Goal: Transaction & Acquisition: Purchase product/service

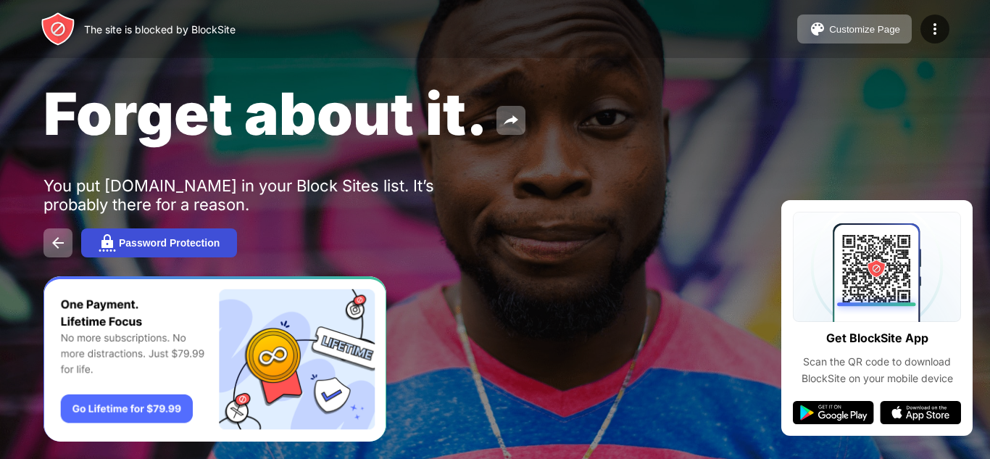
click at [188, 232] on button "Password Protection" at bounding box center [159, 242] width 156 height 29
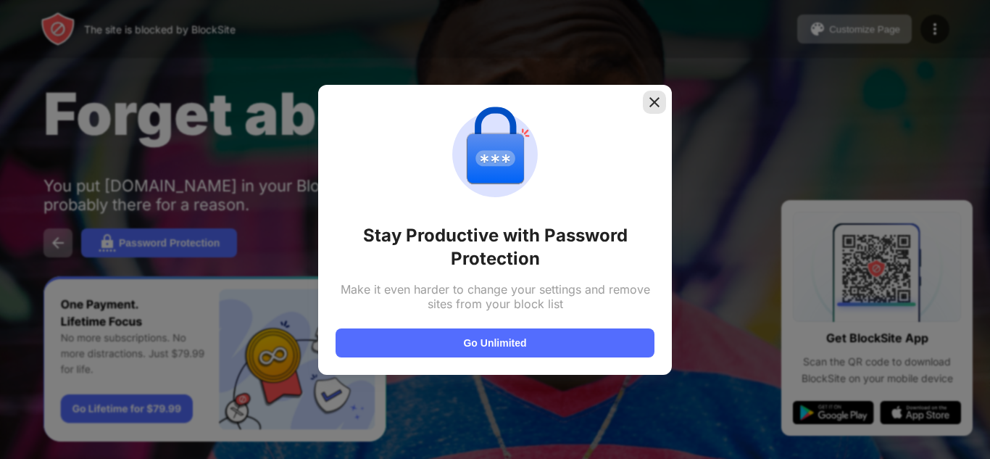
click at [654, 95] on img at bounding box center [654, 102] width 14 height 14
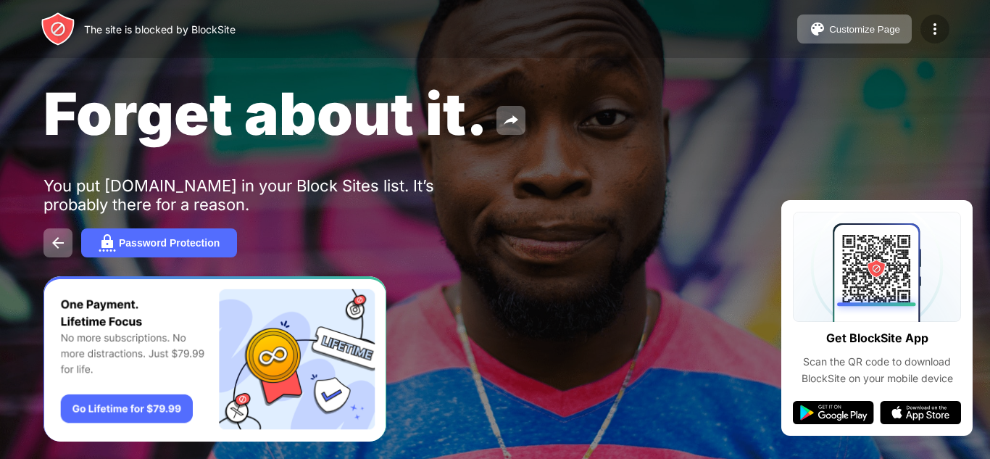
click at [937, 20] on img at bounding box center [934, 28] width 17 height 17
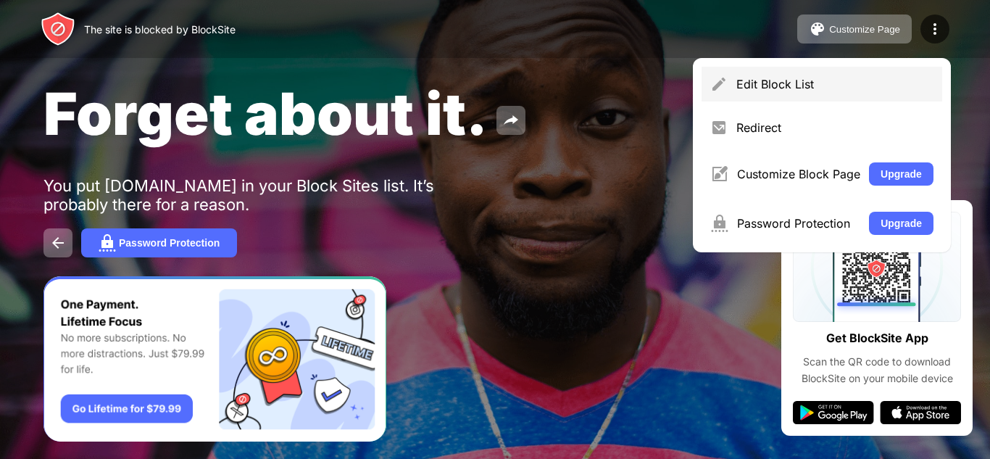
click at [915, 88] on div "Edit Block List" at bounding box center [834, 84] width 197 height 14
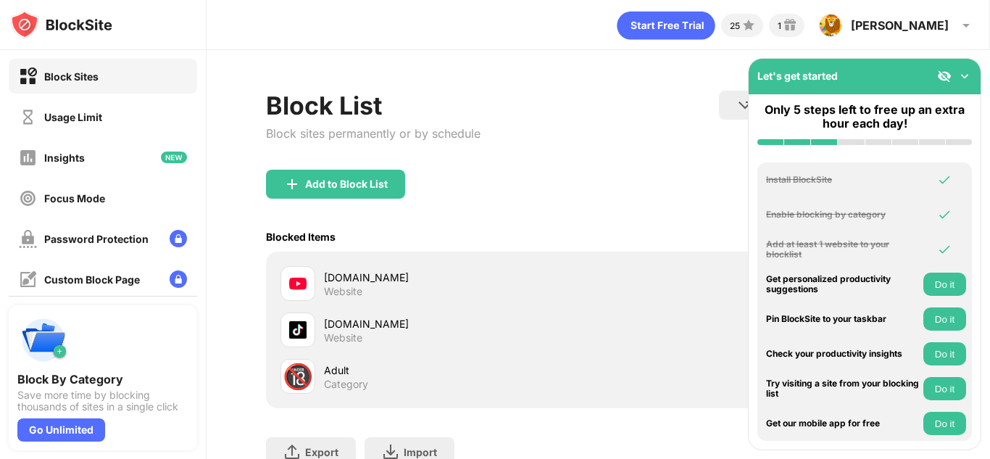
click at [455, 289] on div "youtube.com Website" at bounding box center [461, 283] width 275 height 28
click at [296, 285] on img at bounding box center [297, 283] width 17 height 17
click at [305, 282] on img at bounding box center [297, 283] width 17 height 17
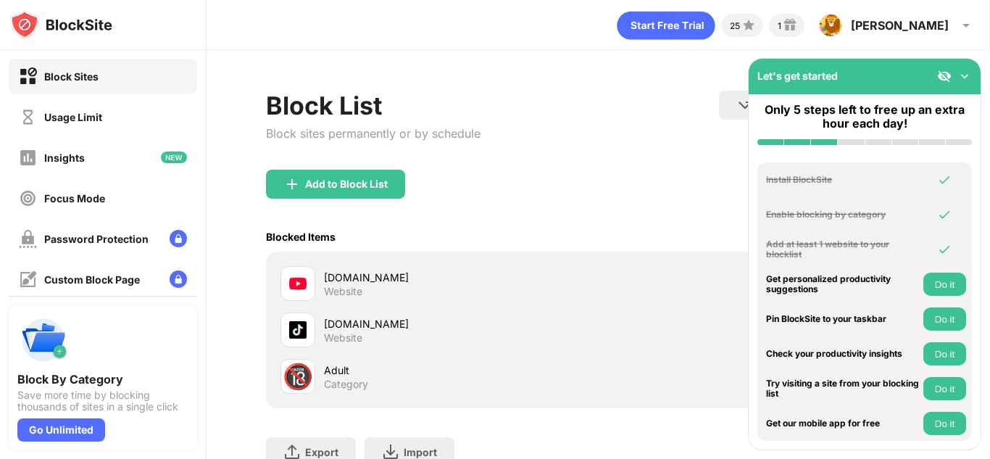
click at [305, 282] on img at bounding box center [297, 283] width 17 height 17
click at [361, 285] on div "Website" at bounding box center [343, 291] width 38 height 13
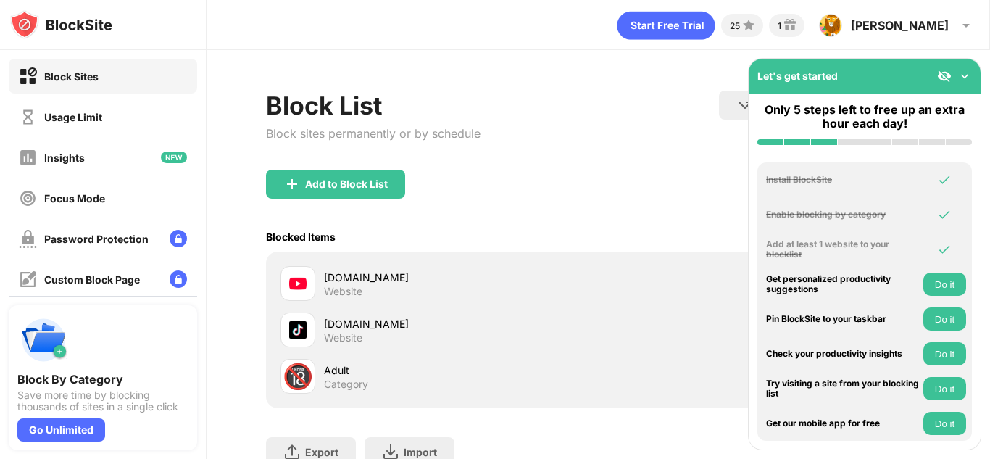
click at [361, 285] on div "Website" at bounding box center [343, 291] width 38 height 13
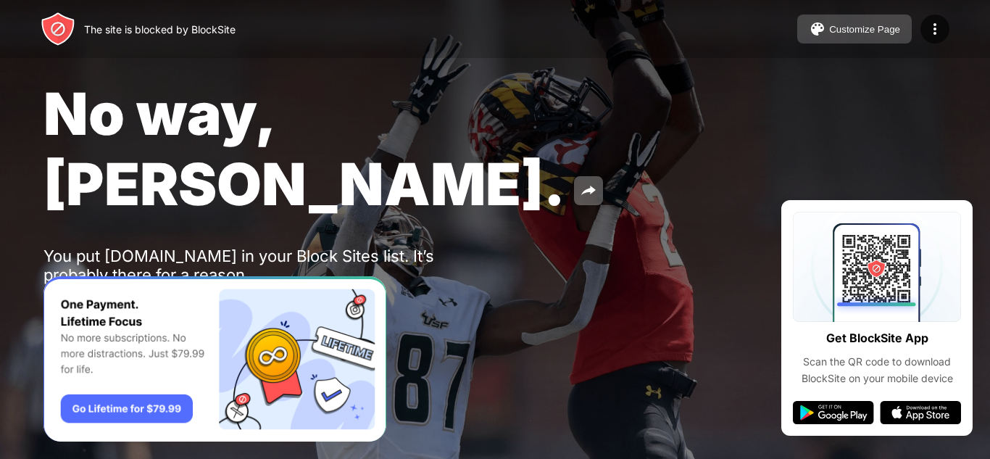
click at [882, 24] on div "Customize Page" at bounding box center [864, 29] width 71 height 11
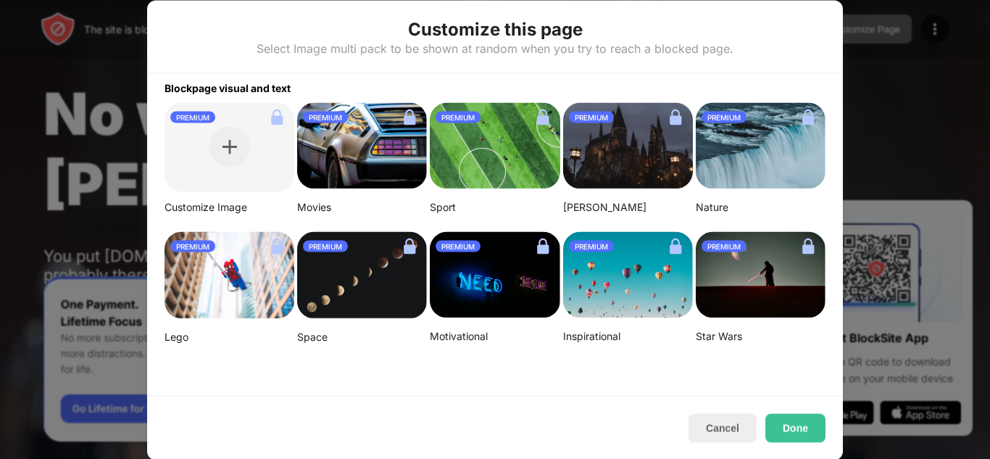
click at [711, 115] on div "PREMIUM" at bounding box center [723, 117] width 45 height 12
click at [708, 425] on button "Cancel" at bounding box center [722, 427] width 68 height 29
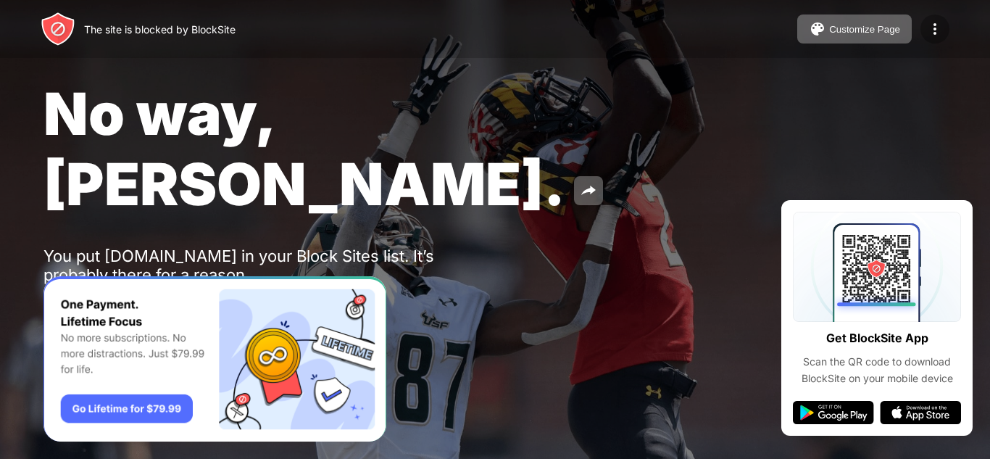
click at [940, 40] on div at bounding box center [934, 28] width 29 height 29
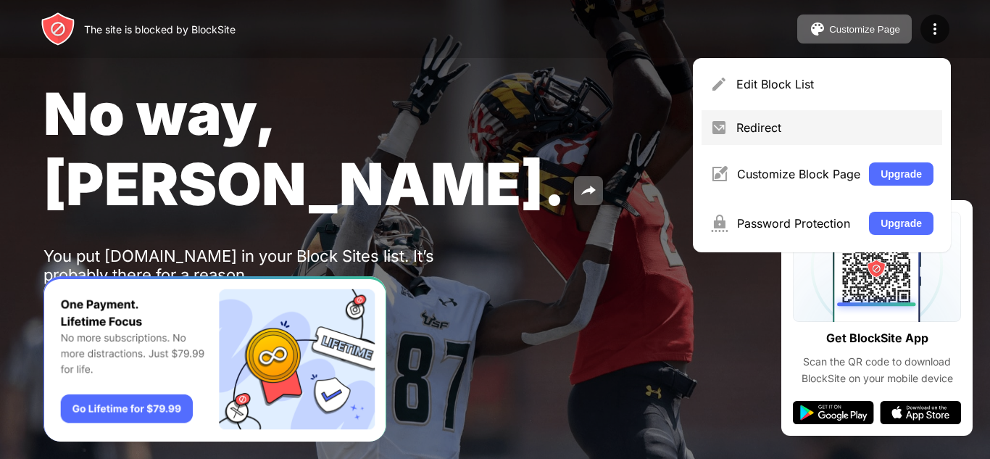
click at [838, 135] on div "Redirect" at bounding box center [821, 127] width 241 height 35
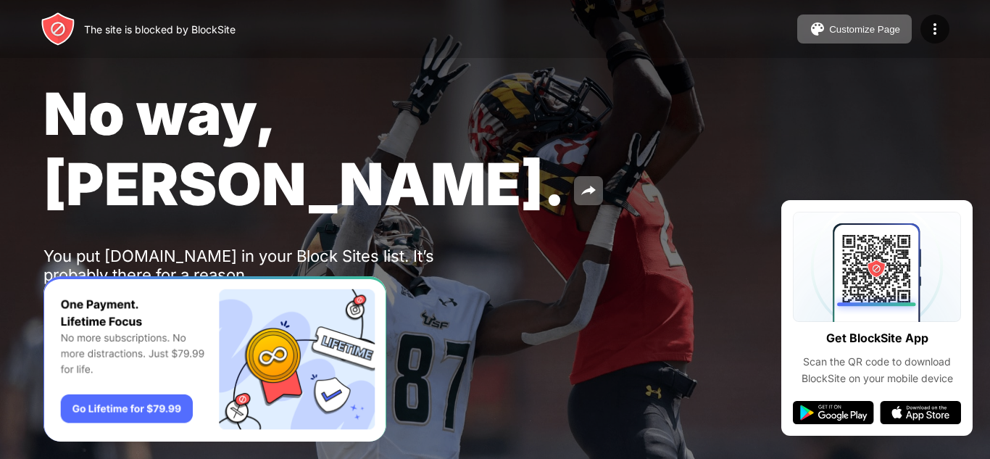
click at [45, 35] on img at bounding box center [58, 29] width 35 height 35
click at [937, 26] on img at bounding box center [934, 28] width 17 height 17
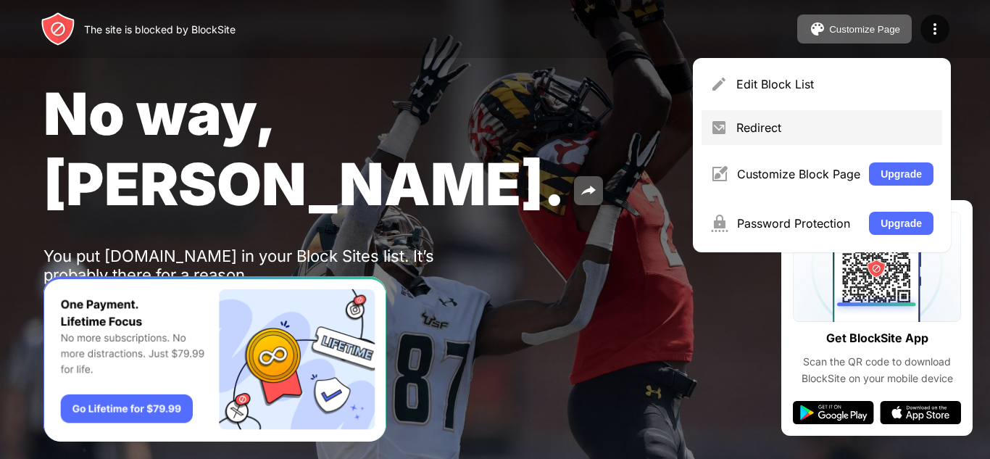
click at [827, 112] on div "Redirect" at bounding box center [821, 127] width 241 height 35
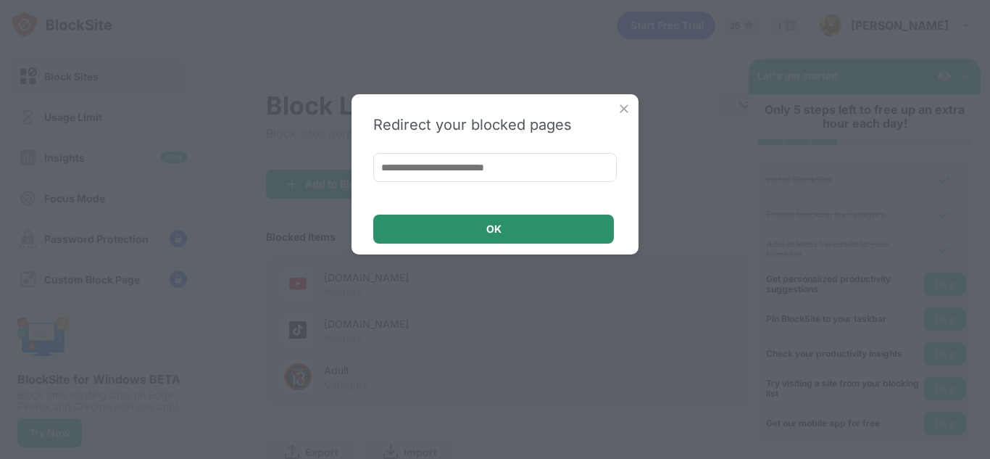
click at [507, 233] on div "OK" at bounding box center [493, 228] width 241 height 29
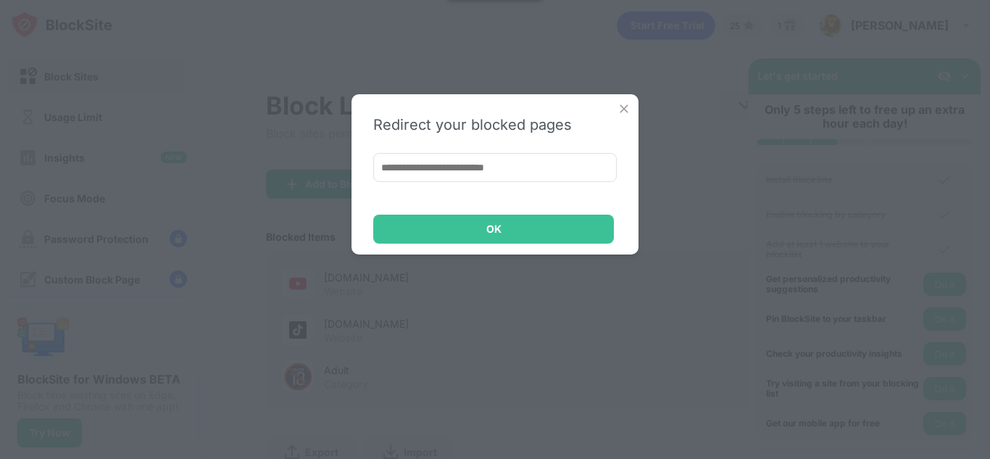
click at [547, 171] on input at bounding box center [494, 167] width 243 height 29
click at [620, 107] on img at bounding box center [624, 108] width 14 height 14
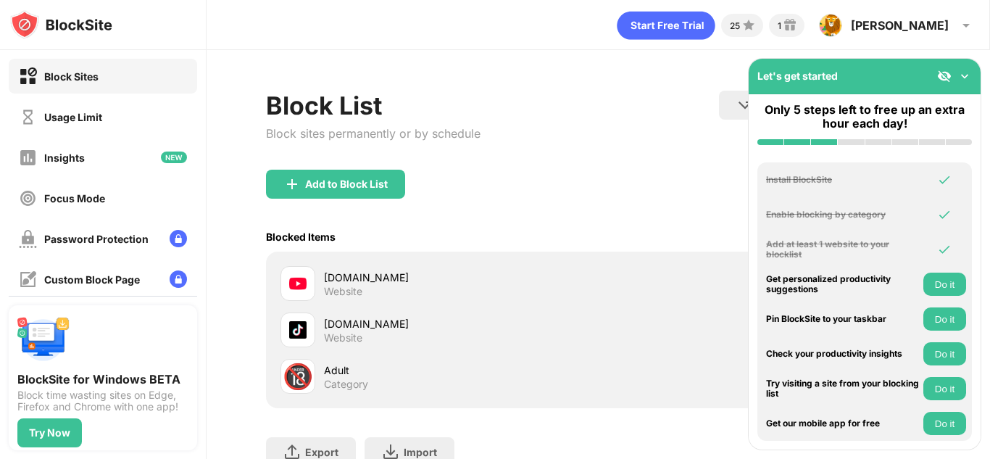
click at [307, 275] on div at bounding box center [297, 283] width 35 height 35
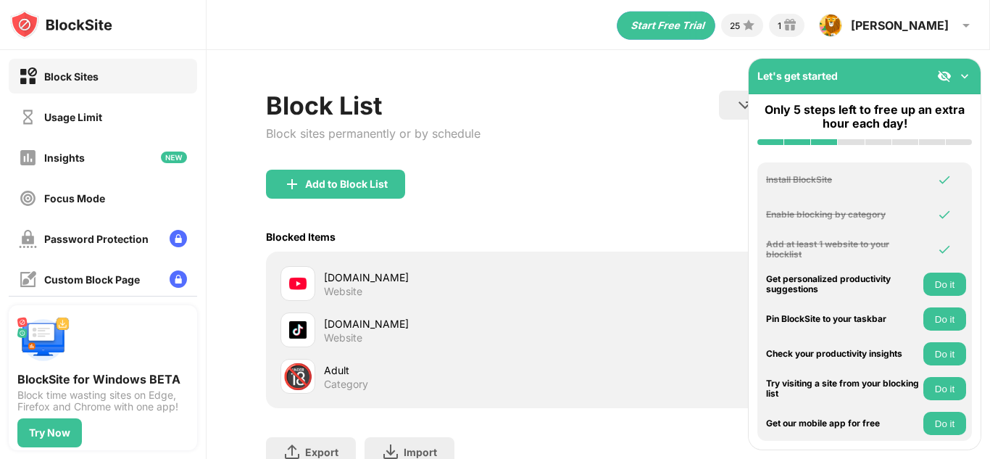
click at [307, 275] on div at bounding box center [297, 283] width 35 height 35
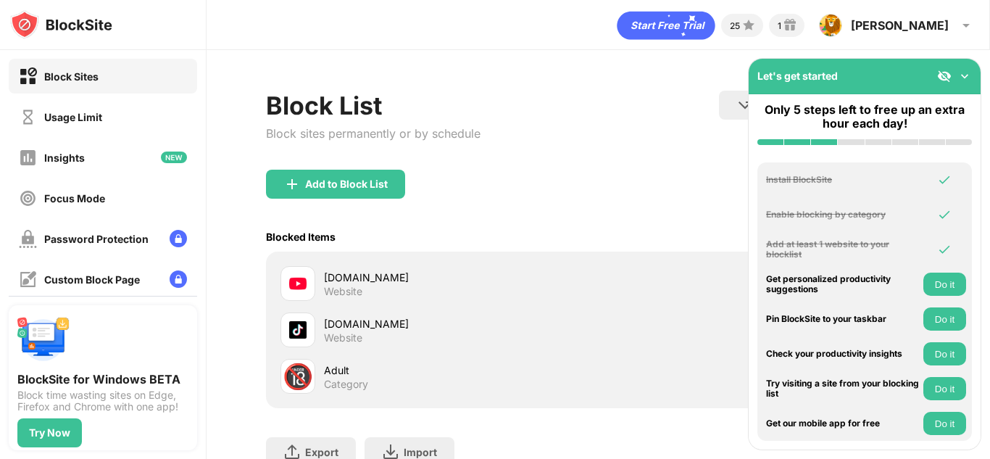
click at [307, 275] on div at bounding box center [297, 283] width 35 height 35
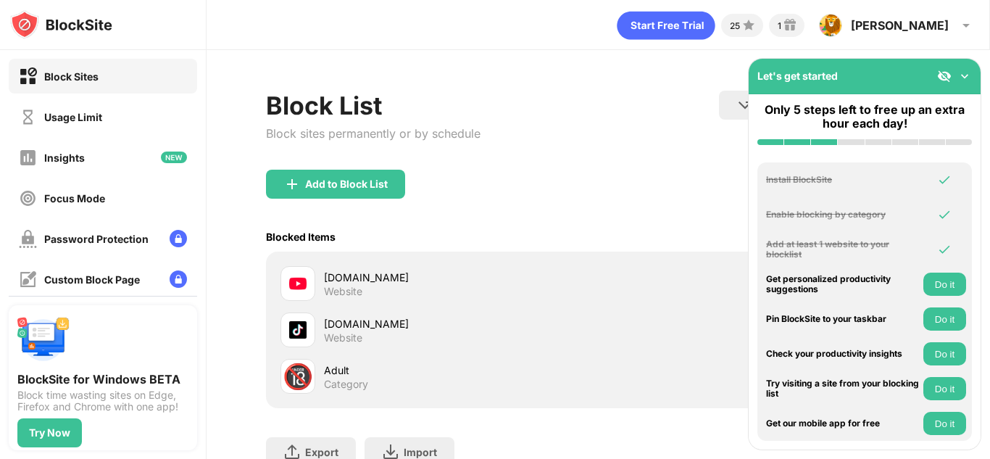
click at [307, 275] on div at bounding box center [297, 283] width 35 height 35
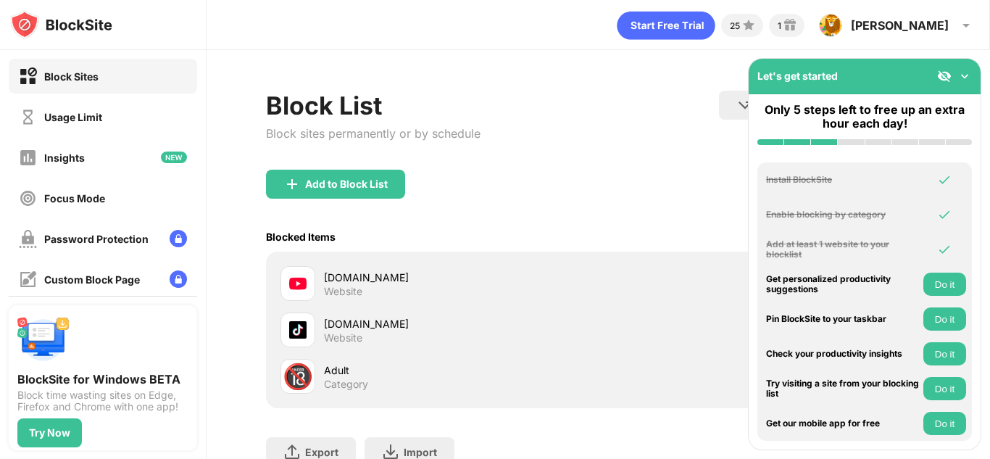
click at [307, 275] on div at bounding box center [297, 283] width 35 height 35
click at [961, 76] on img at bounding box center [964, 76] width 14 height 14
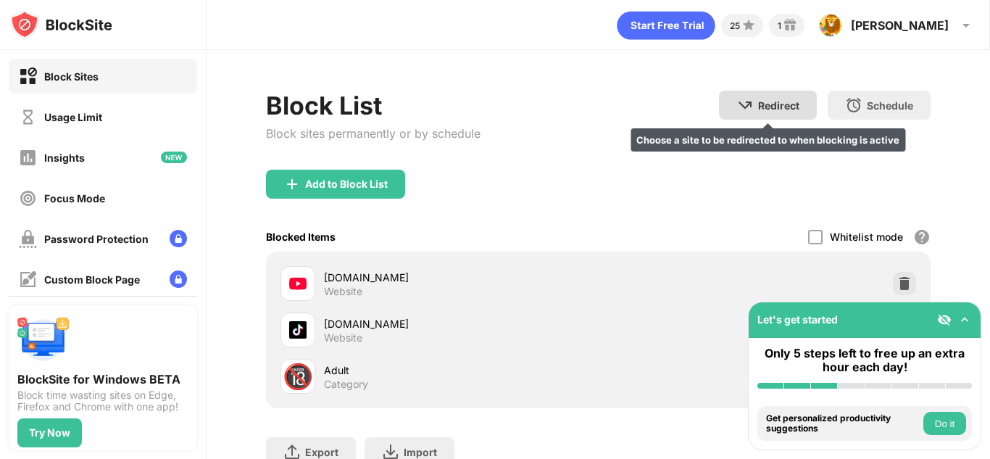
click at [774, 109] on div "Redirect" at bounding box center [778, 105] width 41 height 12
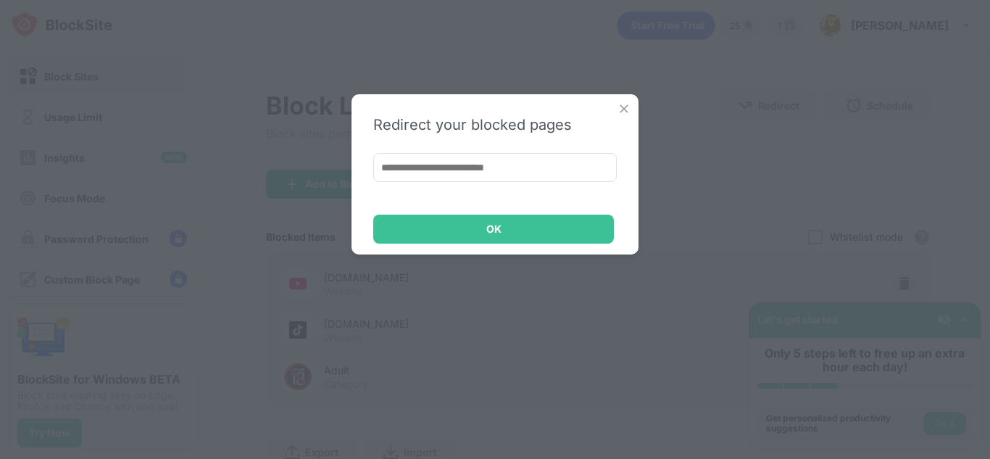
click at [488, 167] on input at bounding box center [494, 167] width 243 height 29
type input "**********"
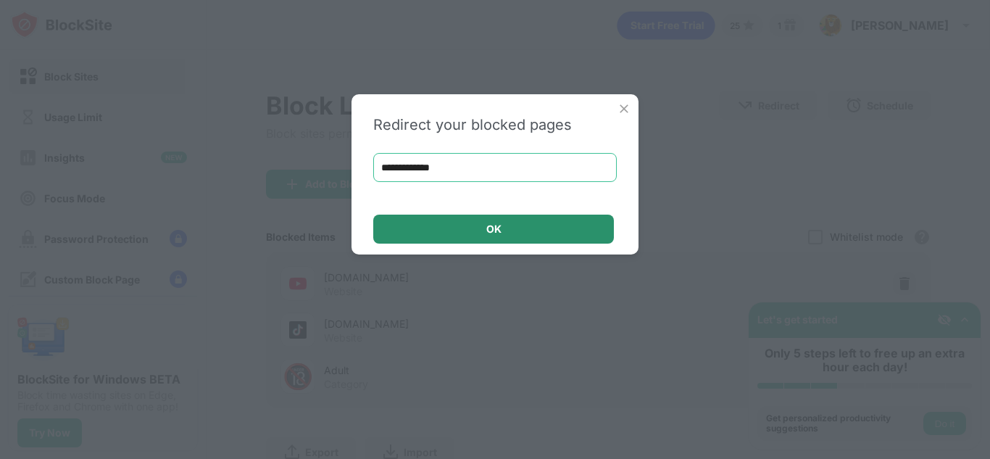
click at [494, 239] on div "OK" at bounding box center [493, 228] width 241 height 29
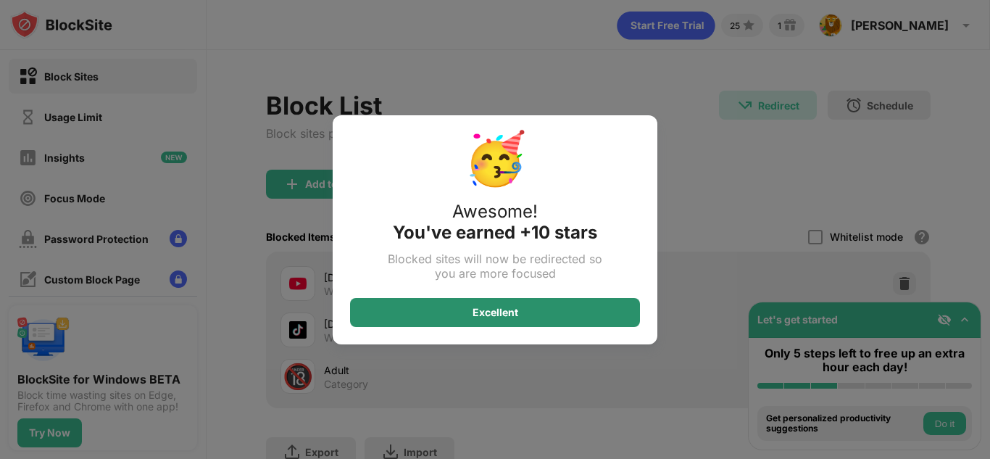
click at [526, 306] on div "Excellent" at bounding box center [495, 312] width 290 height 29
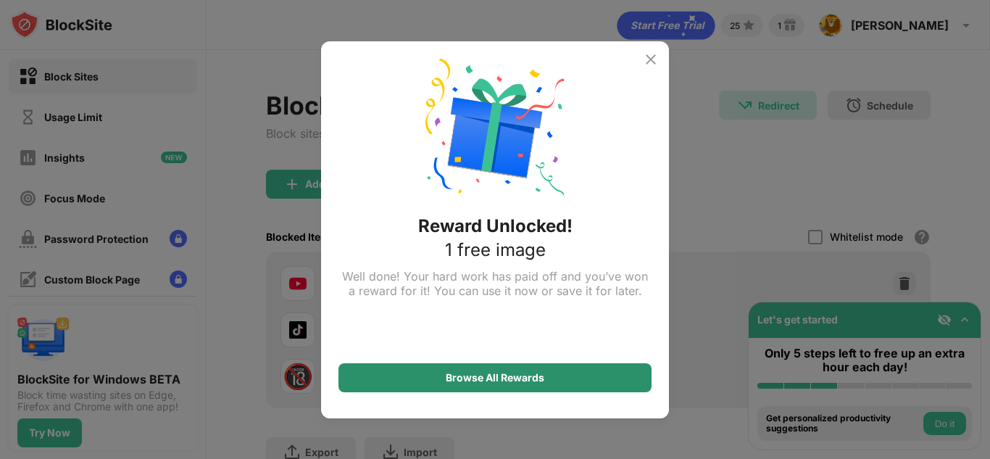
click at [540, 368] on div "Browse All Rewards" at bounding box center [494, 377] width 313 height 29
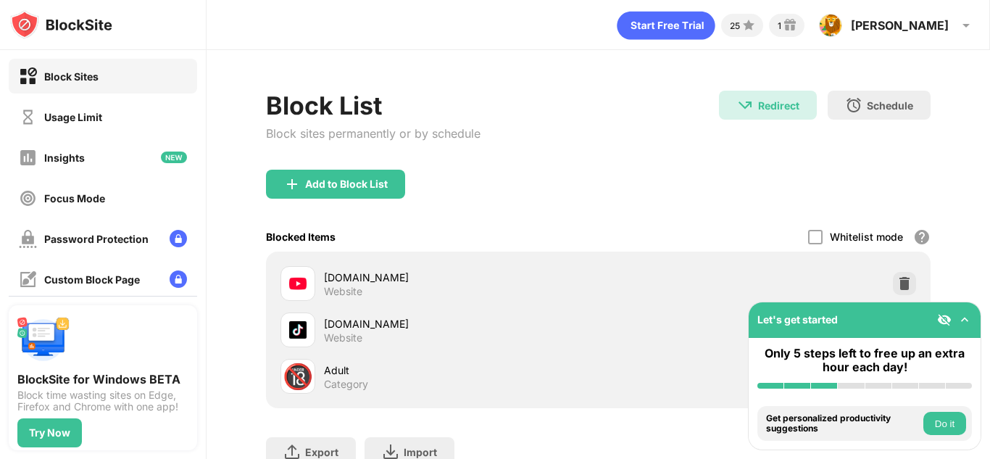
click at [936, 419] on button "Do it" at bounding box center [944, 422] width 43 height 23
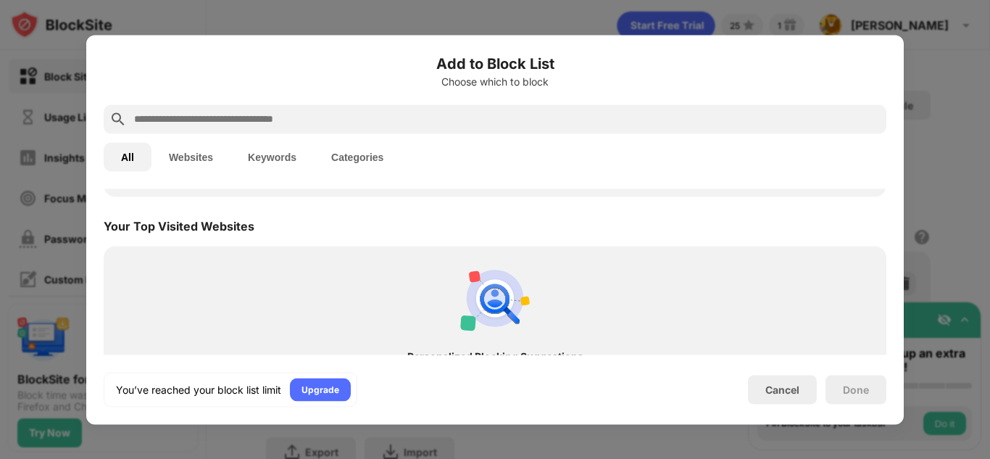
scroll to position [504, 0]
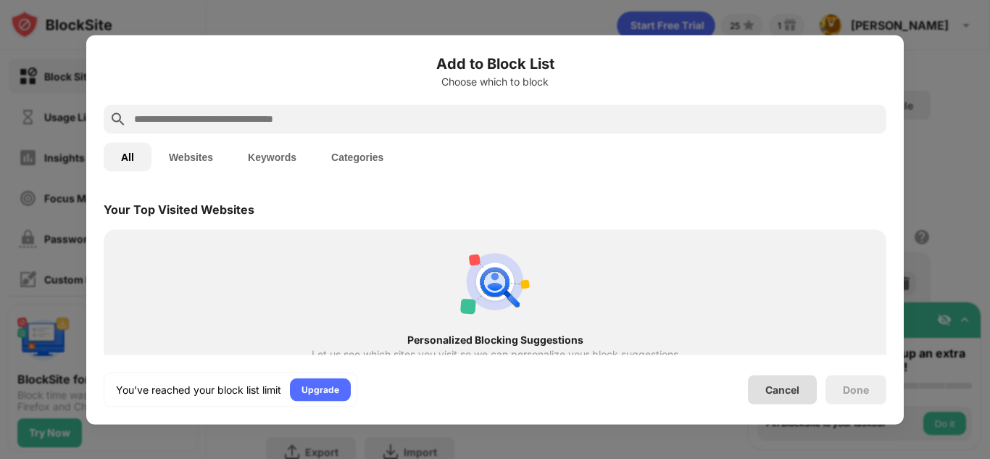
click at [780, 376] on div "Cancel" at bounding box center [782, 389] width 69 height 29
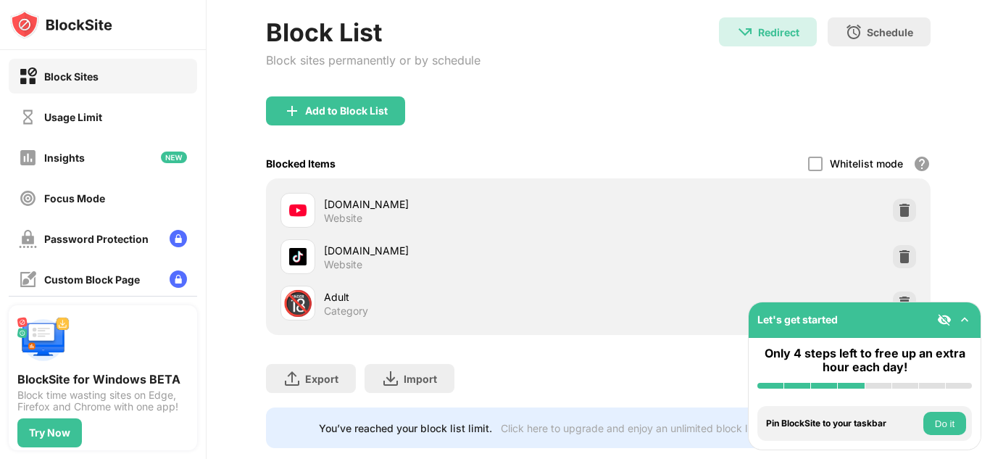
scroll to position [103, 0]
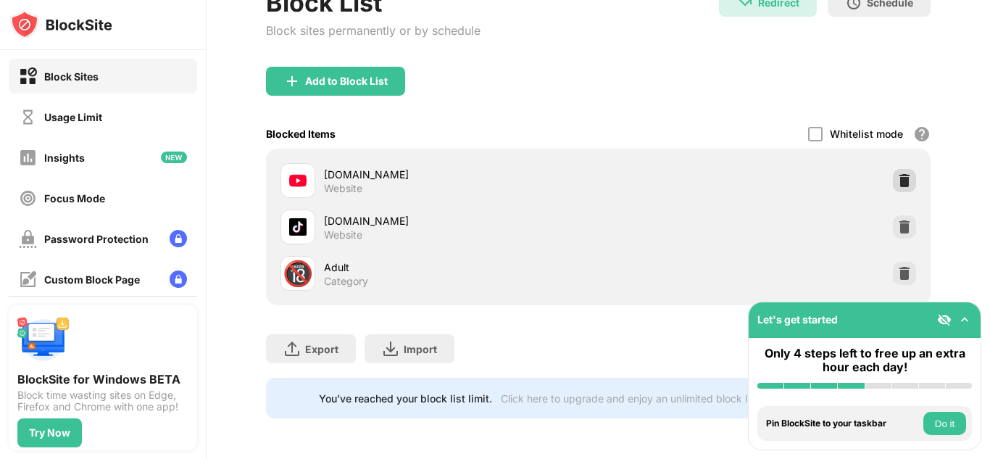
click at [910, 187] on img at bounding box center [904, 180] width 14 height 14
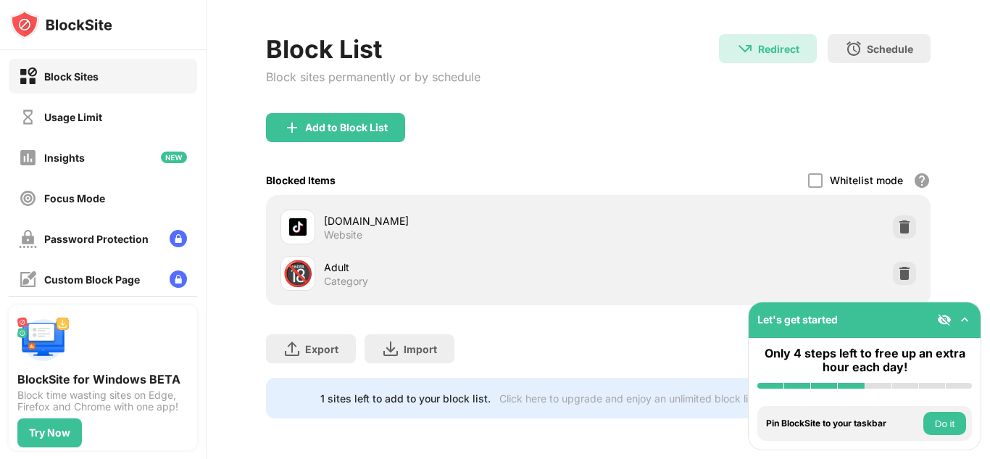
scroll to position [57, 0]
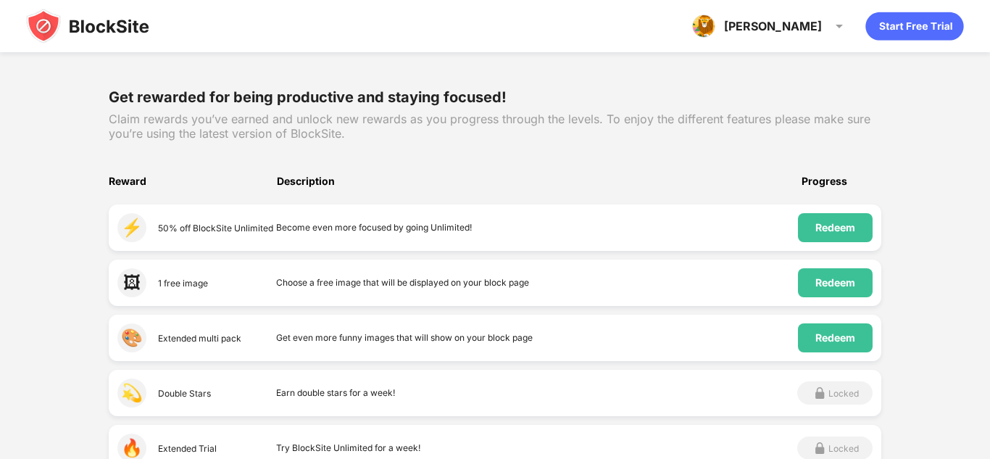
scroll to position [168, 0]
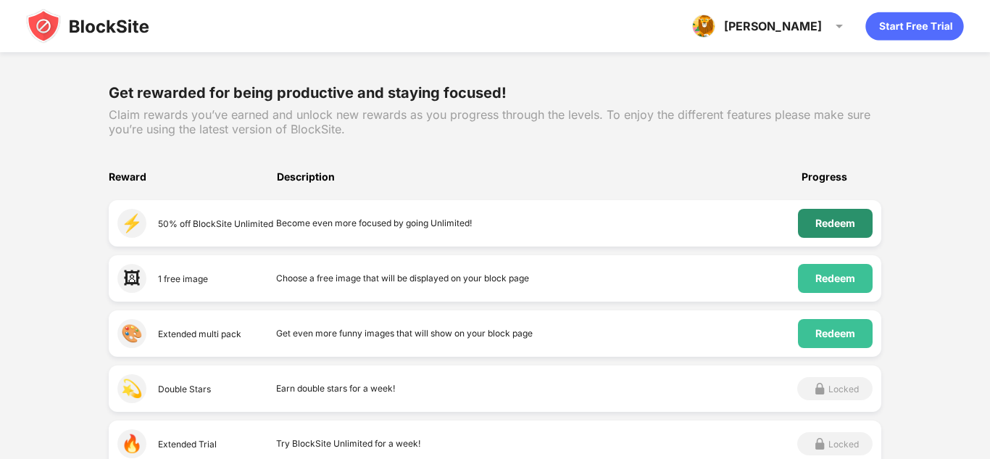
click at [827, 231] on div "Redeem" at bounding box center [835, 223] width 75 height 29
